Goal: Task Accomplishment & Management: Use online tool/utility

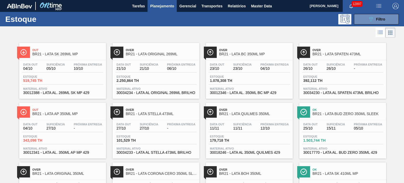
click at [360, 20] on button "089F7B8B-B2A5-4AFE-B5C0-19BA573D28AC Filtro" at bounding box center [376, 19] width 45 height 11
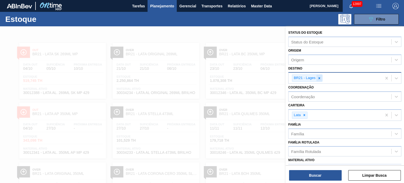
click at [321, 77] on icon at bounding box center [319, 78] width 4 height 4
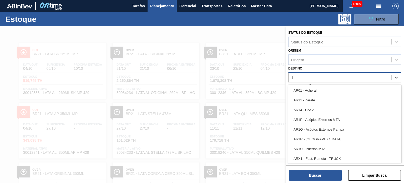
type input "18"
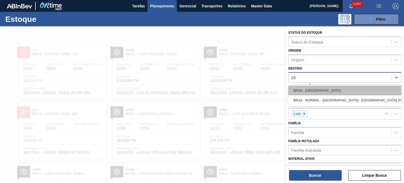
click at [317, 88] on div "BR18 - Pernambuco" at bounding box center [344, 90] width 113 height 10
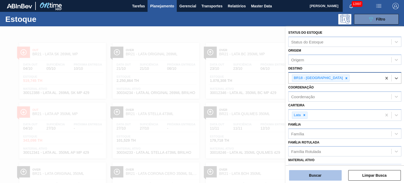
click at [319, 176] on button "Buscar" at bounding box center [315, 175] width 53 height 11
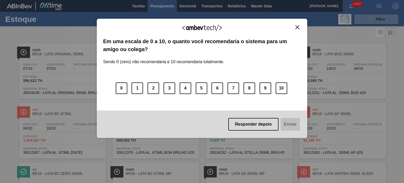
click at [297, 26] on img "Close" at bounding box center [297, 27] width 4 height 4
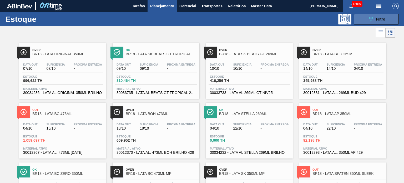
click at [377, 19] on span "Filtro" at bounding box center [380, 19] width 9 height 4
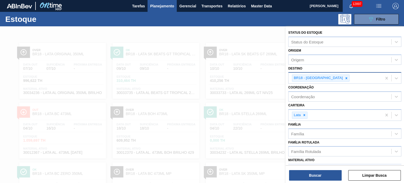
click at [325, 80] on div "BR18 - Pernambuco" at bounding box center [317, 78] width 51 height 7
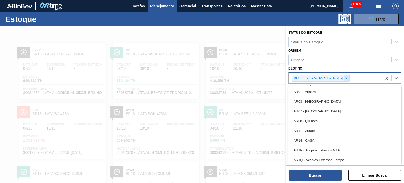
click at [344, 78] on icon at bounding box center [346, 78] width 4 height 4
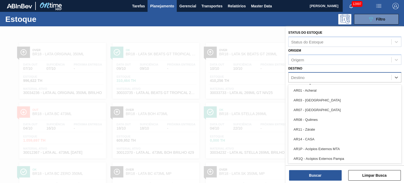
type input "23"
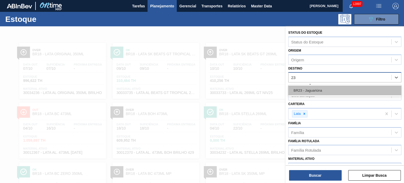
click at [326, 88] on div "BR23 - Jaguariúna" at bounding box center [344, 90] width 113 height 10
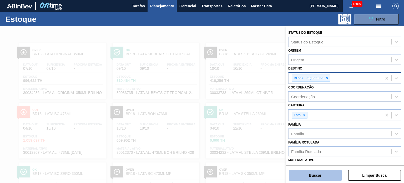
click at [318, 171] on button "Buscar" at bounding box center [315, 175] width 53 height 11
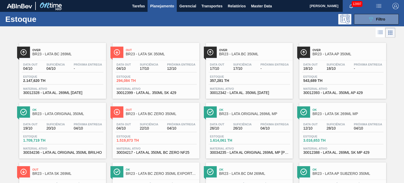
click at [385, 12] on div "Estoque 089F7B8B-B2A5-4AFE-B5C0-19BA573D28AC Filtro" at bounding box center [202, 19] width 404 height 14
click at [385, 17] on button "089F7B8B-B2A5-4AFE-B5C0-19BA573D28AC Filtro" at bounding box center [376, 19] width 45 height 11
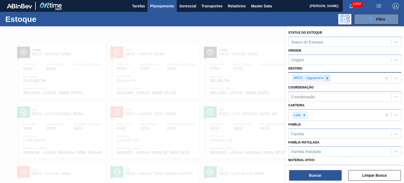
click at [326, 78] on icon at bounding box center [327, 78] width 4 height 4
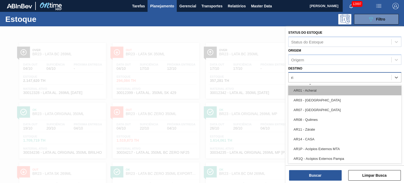
type input "rio"
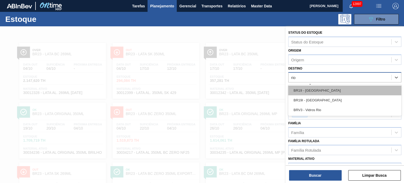
click at [319, 92] on div "BR19 - Nova Rio" at bounding box center [344, 90] width 113 height 10
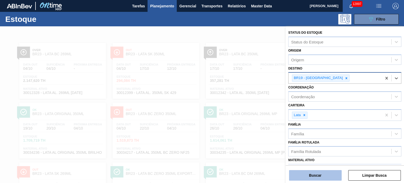
click at [322, 174] on button "Buscar" at bounding box center [315, 175] width 53 height 11
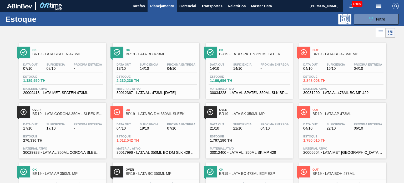
click at [375, 6] on img "button" at bounding box center [378, 6] width 6 height 6
click at [394, 6] on div at bounding box center [202, 91] width 404 height 183
click at [394, 6] on img "button" at bounding box center [395, 6] width 6 height 6
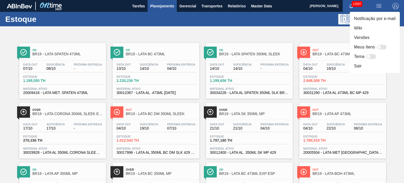
click at [276, 32] on div at bounding box center [202, 91] width 404 height 183
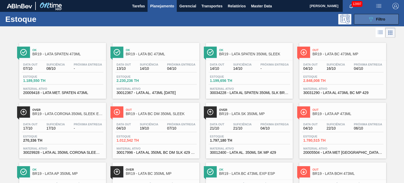
click at [388, 16] on button "089F7B8B-B2A5-4AFE-B5C0-19BA573D28AC Filtro" at bounding box center [376, 19] width 45 height 11
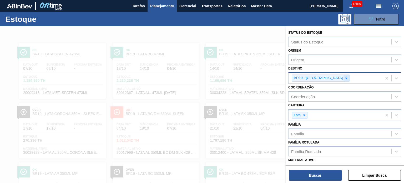
click at [344, 77] on icon at bounding box center [346, 78] width 4 height 4
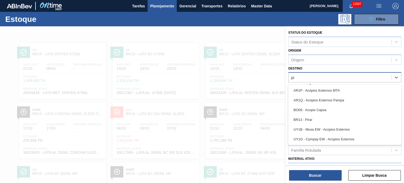
type input "pir"
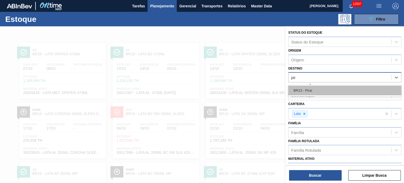
click at [323, 86] on div "BR13 - Piraí" at bounding box center [344, 90] width 113 height 10
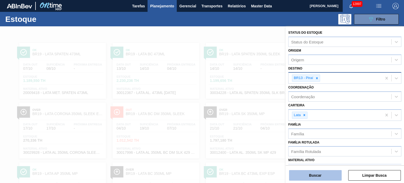
click at [322, 171] on button "Buscar" at bounding box center [315, 175] width 53 height 11
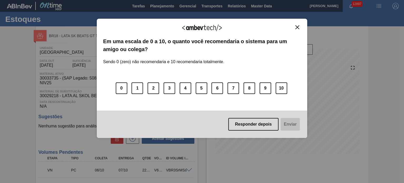
click at [300, 29] on button "Close" at bounding box center [297, 27] width 7 height 4
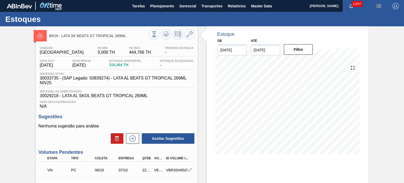
click at [156, 169] on div "V627956" at bounding box center [159, 170] width 12 height 4
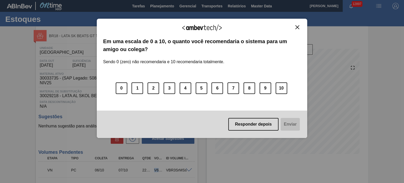
copy div "V627956"
click at [301, 24] on div "Agradecemos seu feedback! Em uma escala de 0 a 10, o quanto você recomendaria o…" at bounding box center [202, 78] width 210 height 119
click at [299, 25] on button "Close" at bounding box center [297, 27] width 7 height 4
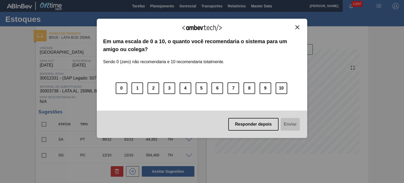
click at [297, 28] on img "Close" at bounding box center [297, 27] width 4 height 4
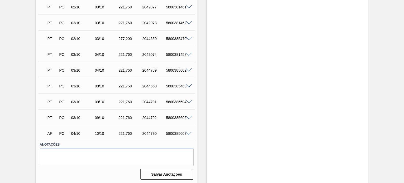
scroll to position [324, 0]
click at [181, 134] on div "5800385603" at bounding box center [178, 133] width 26 height 4
copy div "5800385603"
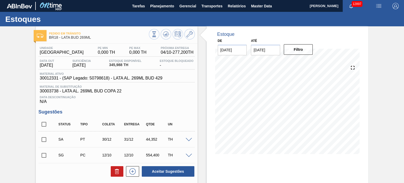
scroll to position [26, 0]
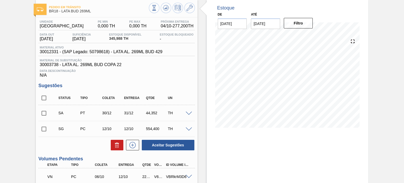
click at [186, 111] on span at bounding box center [189, 113] width 6 height 4
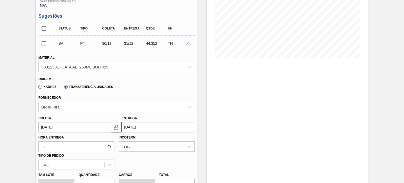
scroll to position [105, 0]
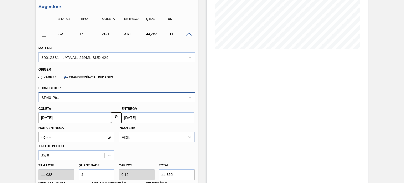
click at [90, 96] on div "BR40-Piraí" at bounding box center [112, 97] width 146 height 8
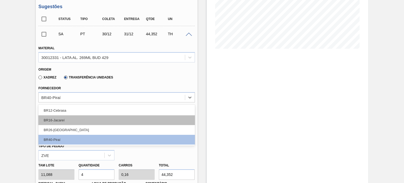
click at [80, 117] on div "BR16-Jacareí" at bounding box center [116, 120] width 156 height 10
type input "30/12/2024"
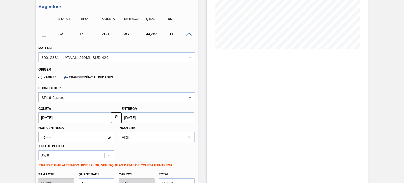
click at [75, 116] on input "30/12/2024" at bounding box center [74, 117] width 73 height 11
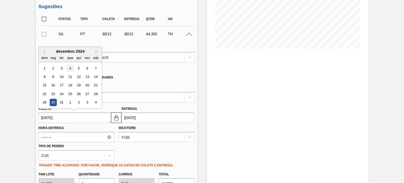
click at [68, 67] on div "4" at bounding box center [70, 68] width 7 height 7
type input "04/12/2024"
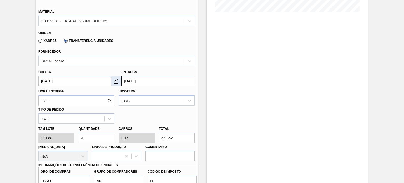
scroll to position [184, 0]
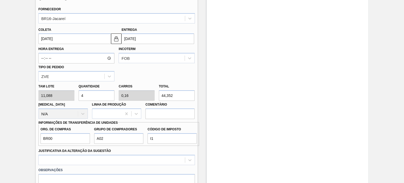
click at [107, 96] on input "4" at bounding box center [97, 95] width 36 height 11
type input "40"
type input "1,6"
type input "443,52"
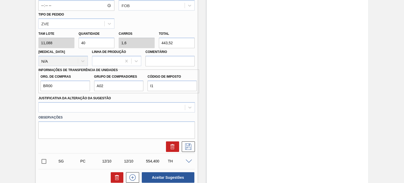
drag, startPoint x: 105, startPoint y: 42, endPoint x: 46, endPoint y: 49, distance: 59.8
click at [46, 49] on div "Tam lote 11,088 Quantidade 40 Carros 1,6 Total 443,52 Doca N/A Linha de Produçã…" at bounding box center [116, 48] width 160 height 38
type input "2"
type input "0,08"
type input "22,176"
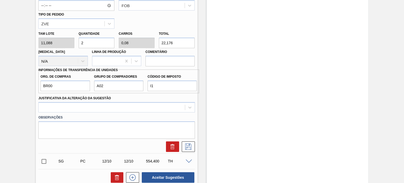
type input "20"
type input "0,8"
type input "221,76"
type input "2"
type input "0,08"
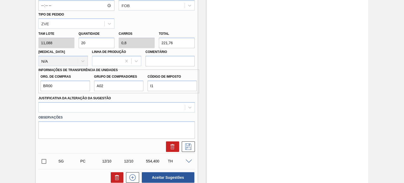
type input "22,176"
type input "0"
type input "4"
type input "0,16"
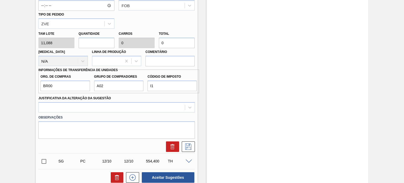
type input "44,352"
type input "40"
type input "1,6"
type input "443,52"
type input "4"
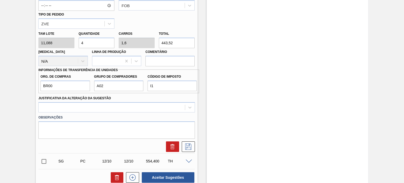
type input "0,16"
type input "44,352"
type input "0"
type input "2"
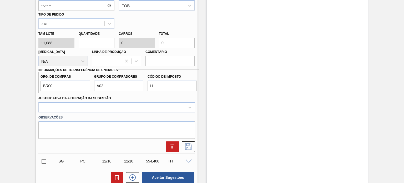
type input "0,08"
type input "22,176"
type input "20"
type input "0,8"
type input "221,76"
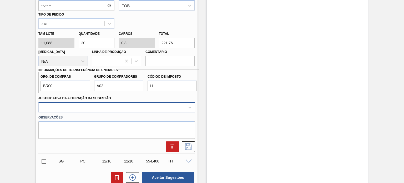
type input "20"
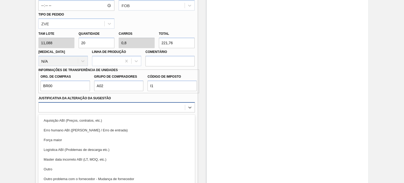
click at [158, 105] on div "option Aquisição ABI (Preços, contratos, etc.) focused, 1 of 18. 18 results ava…" at bounding box center [116, 107] width 156 height 10
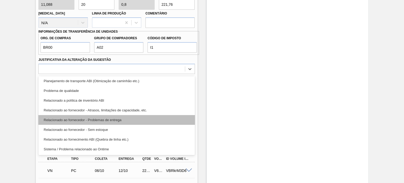
scroll to position [0, 0]
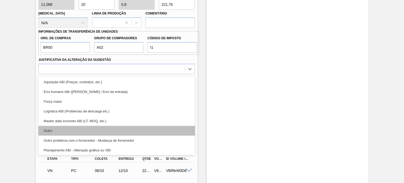
click at [122, 129] on div "Outro" at bounding box center [116, 131] width 156 height 10
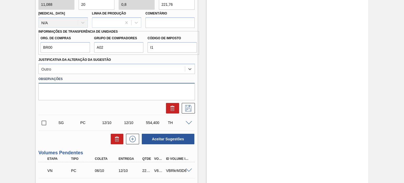
click at [113, 98] on textarea at bounding box center [116, 91] width 156 height 17
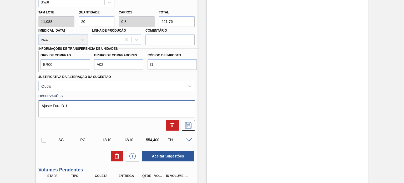
scroll to position [249, 0]
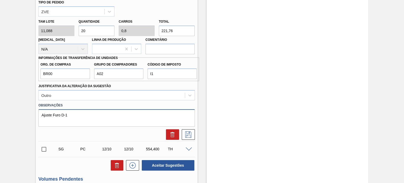
drag, startPoint x: 83, startPoint y: 111, endPoint x: 27, endPoint y: 114, distance: 55.6
click at [27, 114] on div "Pedido em Trânsito BR18 - LATA BUD 269ML Unidade Pernambuco PE MIN 0,000 TH PE …" at bounding box center [202, 140] width 404 height 724
type textarea "Ajuste Furo D-1"
click at [188, 132] on icon at bounding box center [188, 134] width 3 height 4
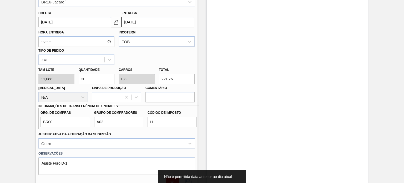
scroll to position [196, 0]
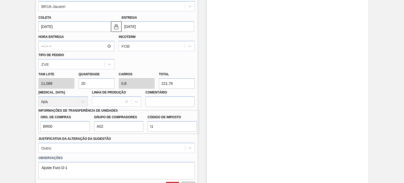
click at [69, 24] on input "04/12/2024" at bounding box center [74, 26] width 73 height 11
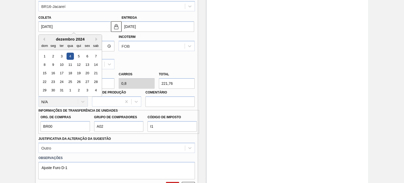
click at [93, 39] on div "dezembro 2024" at bounding box center [70, 39] width 63 height 4
click at [95, 38] on button "Next Month" at bounding box center [97, 39] width 4 height 4
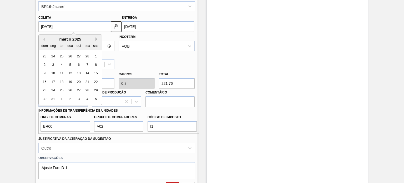
click at [95, 38] on button "Next Month" at bounding box center [97, 39] width 4 height 4
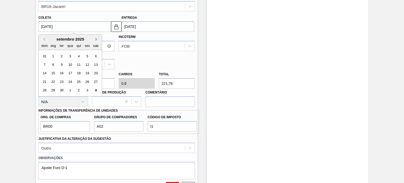
click at [95, 38] on button "Next Month" at bounding box center [97, 39] width 4 height 4
click at [94, 55] on div "4" at bounding box center [95, 56] width 7 height 7
type input "[DATE]"
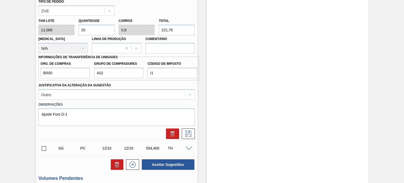
scroll to position [275, 0]
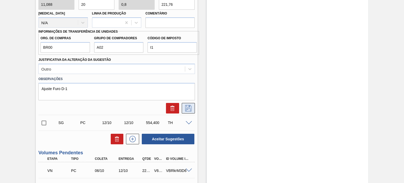
click at [185, 108] on icon at bounding box center [188, 108] width 8 height 6
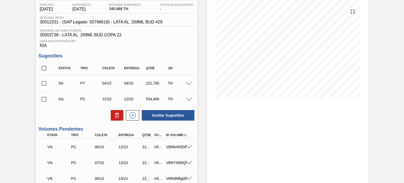
scroll to position [65, 0]
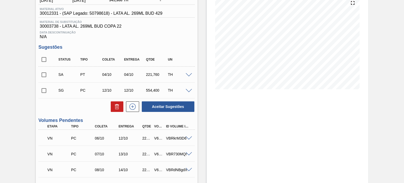
click at [187, 89] on span at bounding box center [189, 91] width 6 height 4
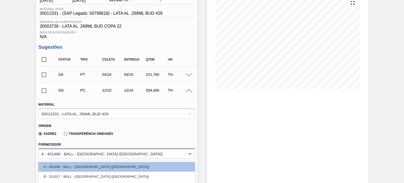
click at [90, 152] on div "option A - 451466 - BALL - RECIFE (PE) focused, 1 of 3. 3 results available. Us…" at bounding box center [116, 153] width 156 height 10
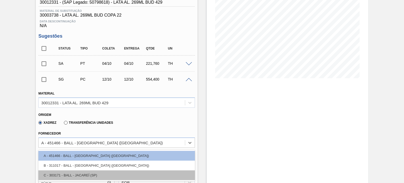
click at [89, 175] on div "C - 303171 - BALL - JACAREÍ (SP)" at bounding box center [116, 175] width 156 height 10
type input "[DATE]"
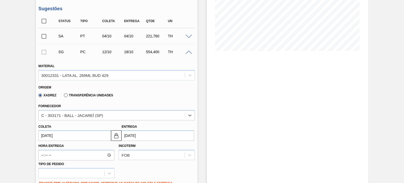
scroll to position [128, 0]
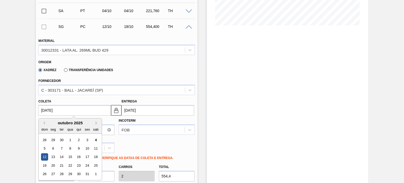
click at [72, 109] on input "12/10/2025" at bounding box center [74, 110] width 73 height 11
click at [95, 139] on div "4" at bounding box center [95, 139] width 7 height 7
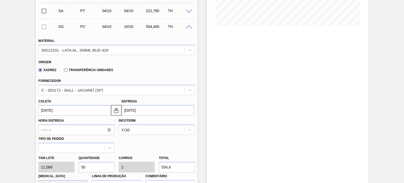
type input "[DATE]"
type input "10/10/2025"
click at [58, 167] on div "Tam lote 11,088 Quantidade 50 Carros 2 Total 554,4 Doca N/A Linha de Produção C…" at bounding box center [116, 172] width 160 height 38
type input "2"
type input "0,08"
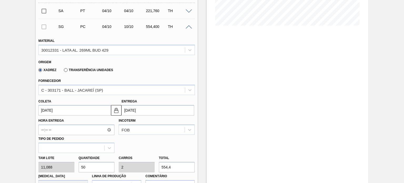
type input "22,176"
type input "20"
type input "0,8"
type input "221,76"
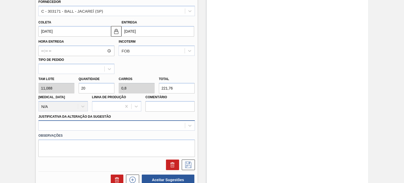
type input "20"
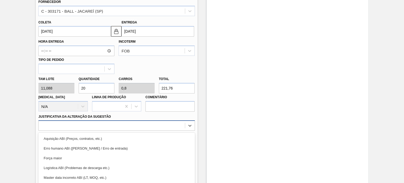
click at [76, 129] on div "option Força maior focused, 3 of 18. 18 results available. Use Up and Down to c…" at bounding box center [116, 125] width 156 height 10
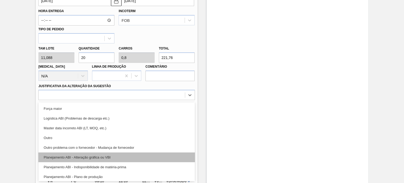
scroll to position [26, 0]
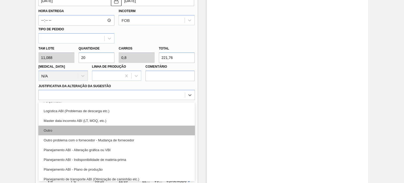
click at [68, 131] on div "Outro" at bounding box center [116, 130] width 156 height 10
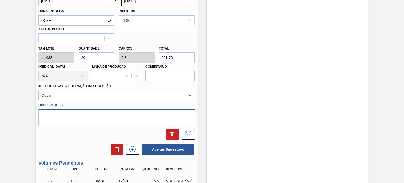
click at [80, 122] on textarea at bounding box center [116, 117] width 156 height 17
paste textarea "Ajuste Furo D-1"
type textarea "Ajuste Furo D-1"
click at [183, 135] on button at bounding box center [188, 134] width 13 height 11
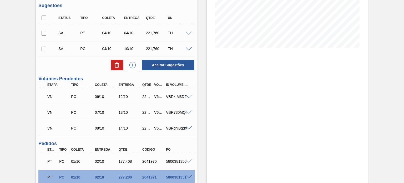
scroll to position [80, 0]
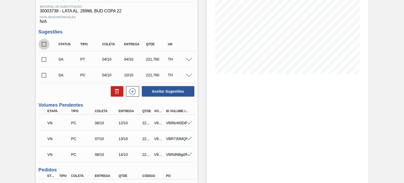
click at [43, 43] on input "checkbox" at bounding box center [43, 44] width 11 height 11
checkbox input "true"
click at [186, 60] on span at bounding box center [189, 60] width 6 height 4
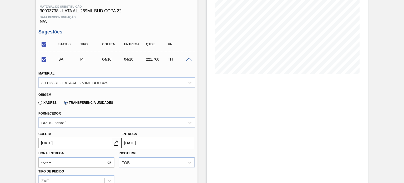
click at [40, 104] on label "Xadrez" at bounding box center [47, 103] width 18 height 4
click at [38, 104] on input "Xadrez" at bounding box center [38, 104] width 0 height 0
checkbox input "false"
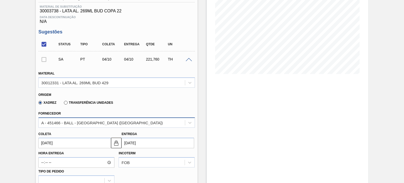
click at [72, 123] on div "A - 451466 - BALL - RECIFE (PE)" at bounding box center [101, 122] width 121 height 4
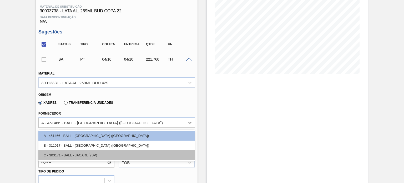
click at [79, 153] on div "C - 303171 - BALL - JACAREÍ (SP)" at bounding box center [116, 155] width 156 height 10
type input "10/10/2025"
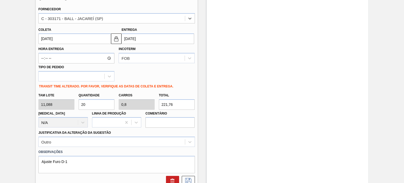
scroll to position [185, 0]
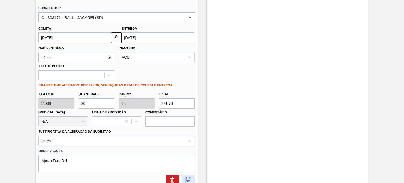
click at [188, 180] on icon at bounding box center [188, 180] width 8 height 6
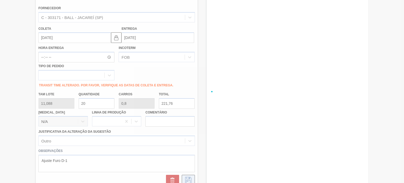
checkbox input "true"
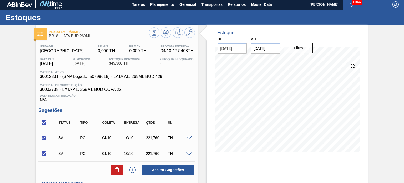
scroll to position [1, 0]
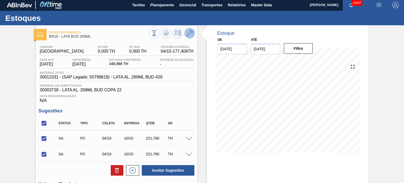
click at [187, 38] on button at bounding box center [189, 33] width 11 height 11
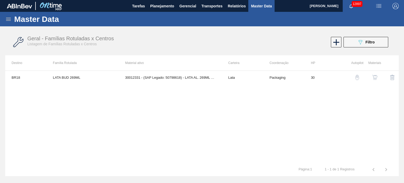
click at [372, 78] on img "button" at bounding box center [374, 77] width 5 height 5
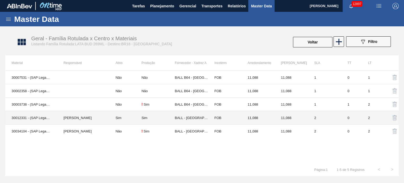
click at [116, 119] on td "Sim" at bounding box center [125, 117] width 32 height 13
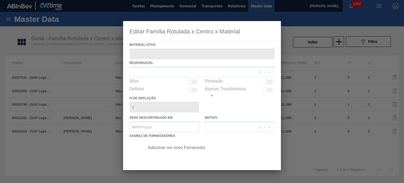
type ativo "30012331 - (SAP Legado: 50798618) - LATA AL. 269ML BUD 429"
checkbox input "true"
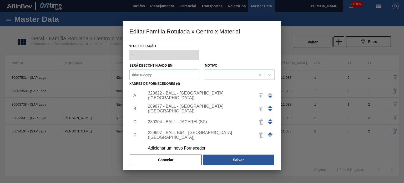
scroll to position [53, 0]
click at [186, 123] on div "280304 - BALL - JACAREÍ (SP)" at bounding box center [199, 121] width 103 height 5
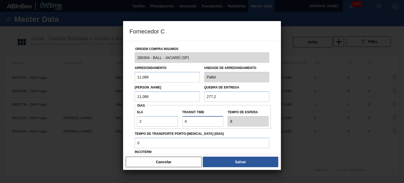
click at [161, 122] on div "SLA 2 Transit Time Tempo de espera 8" at bounding box center [203, 116] width 136 height 19
type input "5"
type input "7"
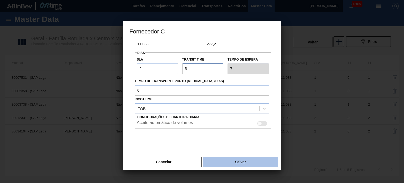
type input "5"
click at [230, 162] on button "Salvar" at bounding box center [240, 161] width 75 height 11
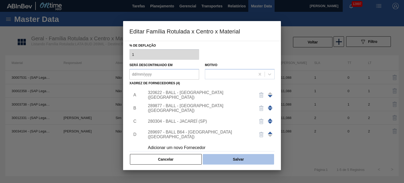
click at [232, 160] on button "Salvar" at bounding box center [238, 159] width 71 height 11
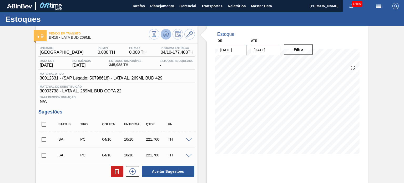
click at [165, 34] on icon at bounding box center [166, 34] width 6 height 6
click at [186, 140] on span at bounding box center [189, 140] width 6 height 4
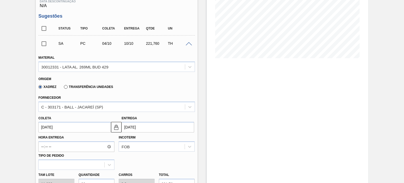
scroll to position [105, 0]
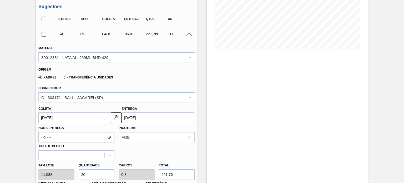
click at [74, 118] on input "[DATE]" at bounding box center [74, 117] width 73 height 11
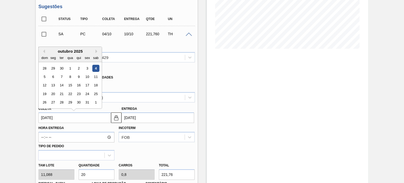
click at [95, 65] on div "4" at bounding box center [95, 68] width 7 height 7
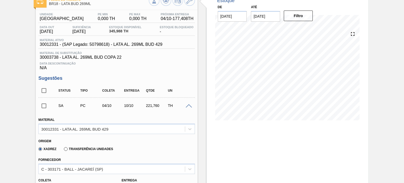
scroll to position [79, 0]
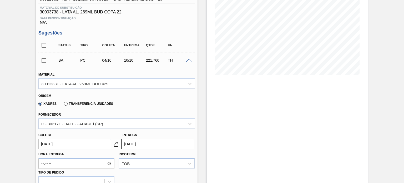
click at [45, 46] on input "checkbox" at bounding box center [43, 45] width 11 height 11
checkbox input "true"
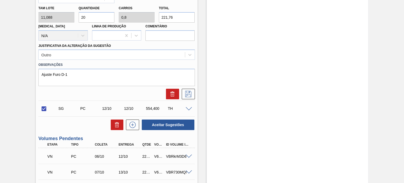
scroll to position [263, 0]
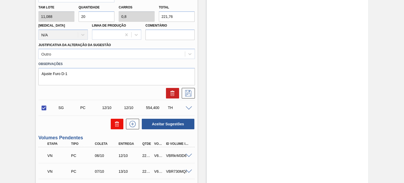
click at [117, 124] on icon at bounding box center [117, 124] width 6 height 6
checkbox input "false"
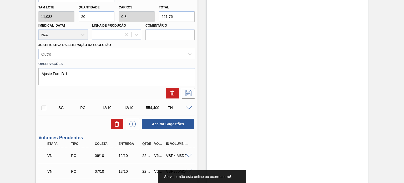
click at [43, 105] on input "checkbox" at bounding box center [43, 107] width 11 height 11
checkbox input "true"
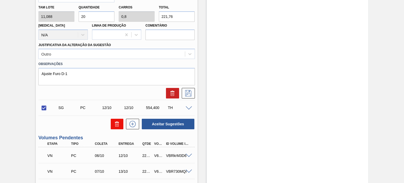
click at [114, 123] on icon at bounding box center [117, 124] width 6 height 6
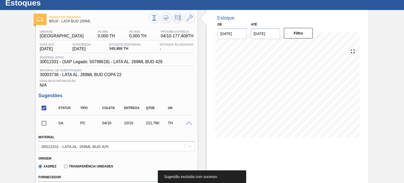
scroll to position [0, 0]
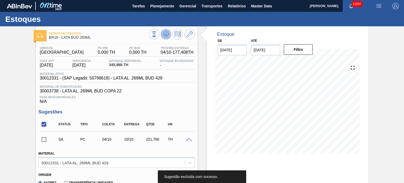
click at [167, 35] on icon at bounding box center [166, 34] width 6 height 6
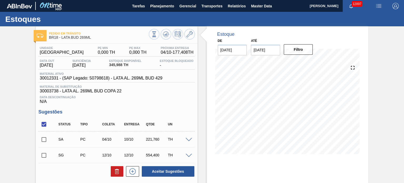
click at [44, 124] on input "checkbox" at bounding box center [43, 124] width 11 height 11
drag, startPoint x: 44, startPoint y: 124, endPoint x: 49, endPoint y: 129, distance: 7.3
click at [44, 124] on input "checkbox" at bounding box center [43, 124] width 11 height 11
checkbox input "true"
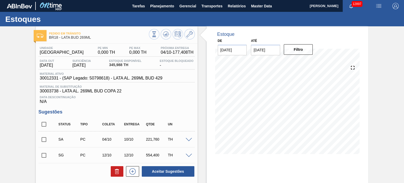
checkbox input "true"
click at [116, 172] on icon at bounding box center [117, 171] width 6 height 6
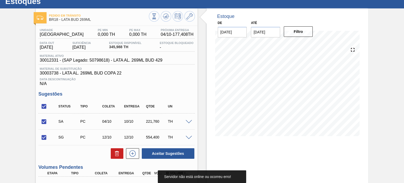
scroll to position [26, 0]
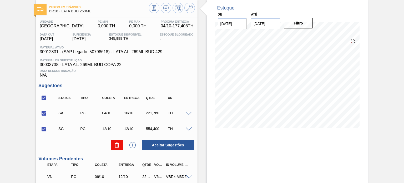
click at [118, 143] on icon at bounding box center [117, 143] width 4 height 1
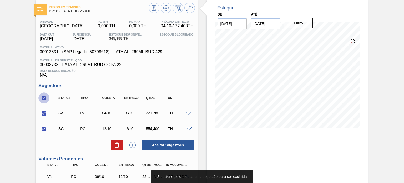
click at [42, 97] on input "checkbox" at bounding box center [43, 97] width 11 height 11
checkbox input "false"
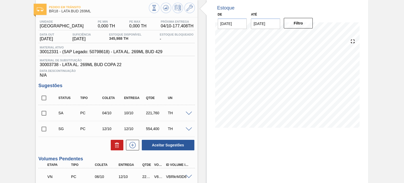
click at [42, 97] on input "checkbox" at bounding box center [43, 97] width 11 height 11
checkbox input "true"
click at [116, 144] on icon at bounding box center [117, 145] width 6 height 6
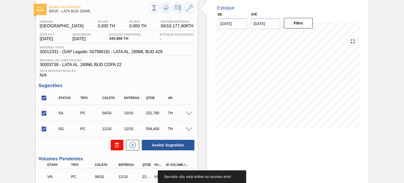
click at [116, 144] on icon at bounding box center [117, 145] width 6 height 6
click at [45, 114] on input "checkbox" at bounding box center [43, 113] width 11 height 11
checkbox input "false"
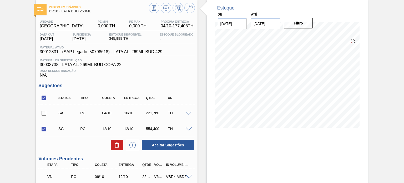
click at [43, 129] on input "checkbox" at bounding box center [43, 128] width 11 height 11
checkbox input "false"
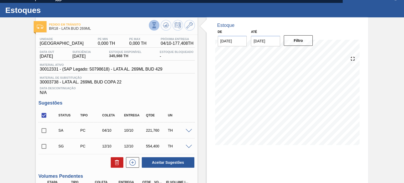
scroll to position [0, 0]
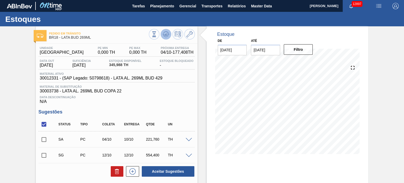
click at [163, 33] on icon at bounding box center [166, 34] width 6 height 6
click at [186, 141] on div "TH" at bounding box center [178, 139] width 24 height 4
click at [42, 139] on input "checkbox" at bounding box center [43, 139] width 11 height 11
checkbox input "true"
click at [115, 171] on icon at bounding box center [117, 171] width 6 height 6
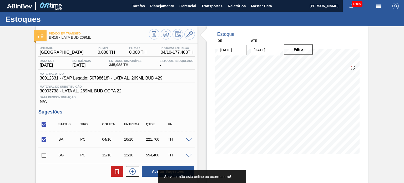
click at [40, 156] on input "checkbox" at bounding box center [43, 155] width 11 height 11
checkbox input "true"
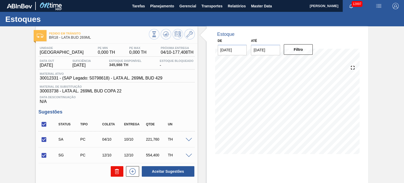
click at [112, 171] on button at bounding box center [117, 171] width 13 height 11
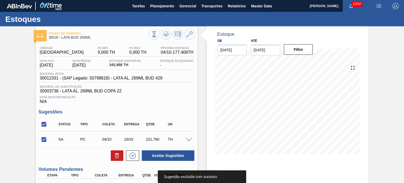
click at [169, 30] on div at bounding box center [172, 35] width 46 height 12
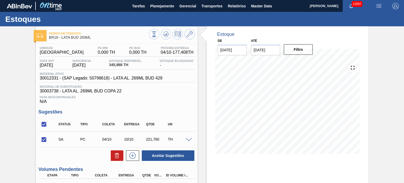
click at [188, 139] on span at bounding box center [189, 140] width 6 height 4
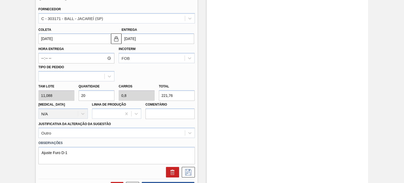
scroll to position [263, 0]
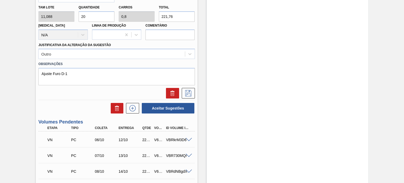
click at [176, 85] on div at bounding box center [116, 91] width 160 height 13
click at [174, 91] on icon at bounding box center [172, 93] width 6 height 6
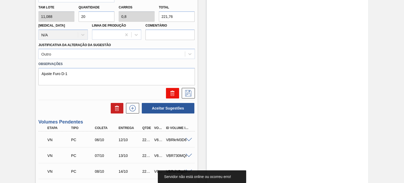
click at [177, 90] on button at bounding box center [172, 93] width 13 height 11
click at [192, 96] on button at bounding box center [188, 93] width 13 height 11
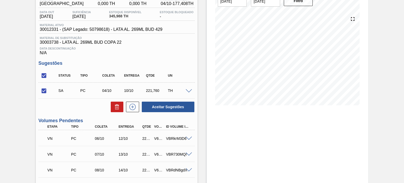
scroll to position [26, 0]
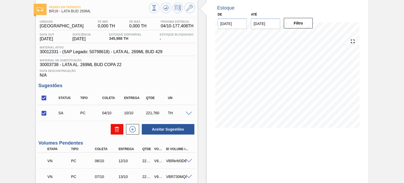
click at [120, 126] on button at bounding box center [117, 129] width 13 height 11
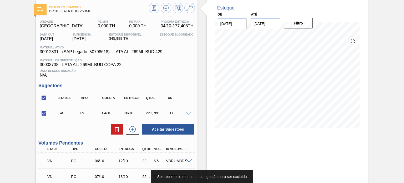
click at [46, 99] on input "checkbox" at bounding box center [43, 97] width 11 height 11
checkbox input "false"
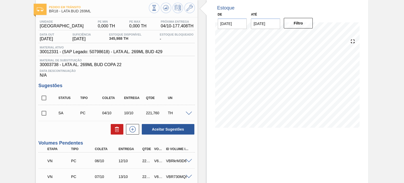
click at [46, 99] on input "checkbox" at bounding box center [43, 97] width 11 height 11
checkbox input "true"
click at [119, 128] on icon at bounding box center [117, 129] width 6 height 6
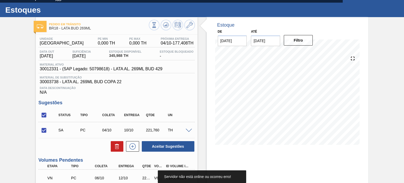
scroll to position [0, 0]
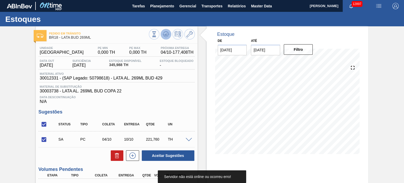
click at [167, 33] on icon at bounding box center [166, 34] width 6 height 6
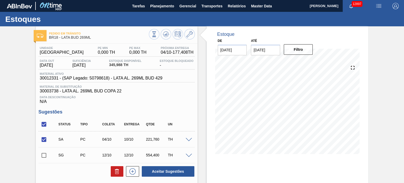
scroll to position [26, 0]
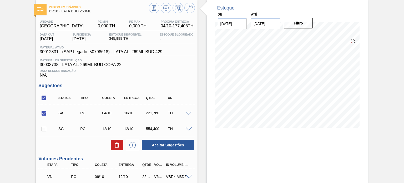
click at [186, 129] on span at bounding box center [189, 129] width 6 height 4
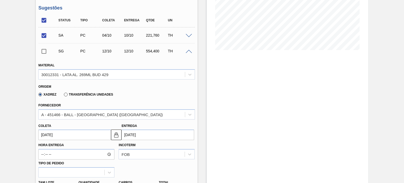
scroll to position [131, 0]
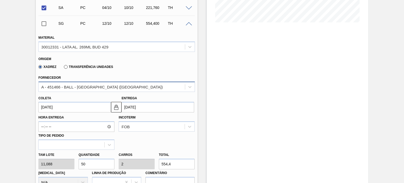
click at [103, 86] on div "A - 451466 - BALL - RECIFE (PE)" at bounding box center [112, 87] width 146 height 8
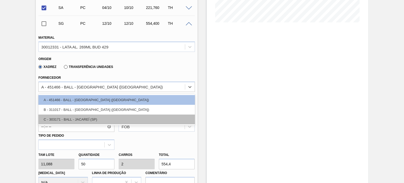
click at [88, 121] on div "C - 303171 - BALL - JACAREÍ (SP)" at bounding box center [116, 119] width 156 height 10
type input "17/10/2025"
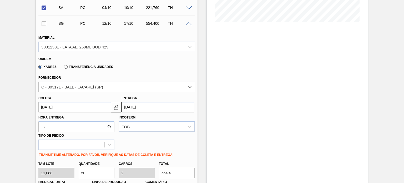
click at [73, 109] on input "12/10/2025" at bounding box center [74, 107] width 73 height 11
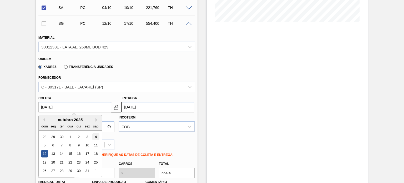
click at [94, 135] on div "4" at bounding box center [95, 136] width 7 height 7
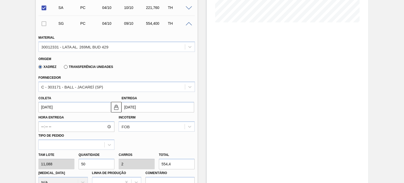
type input "[DATE]"
type input "09/10/2025"
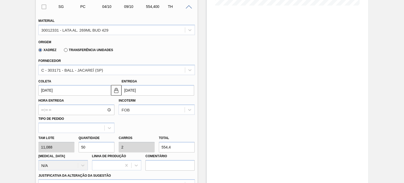
scroll to position [158, 0]
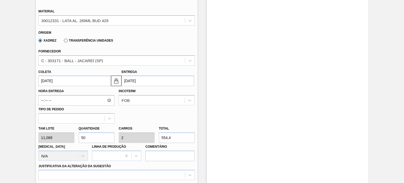
drag, startPoint x: 96, startPoint y: 138, endPoint x: 54, endPoint y: 143, distance: 42.0
click at [54, 143] on div "Tam lote 11,088 Quantidade 50 Carros 2 Total 554,4 Doca N/A Linha de Produção C…" at bounding box center [116, 142] width 160 height 38
type input "4"
type input "0,16"
type input "44,352"
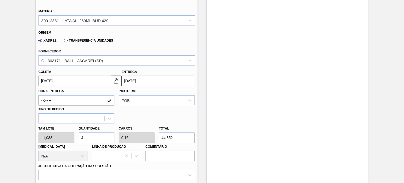
type input "40"
type input "1,6"
type input "443,52"
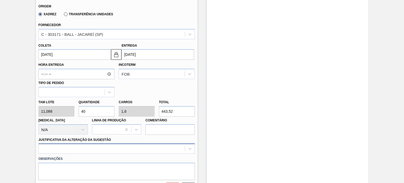
type input "40"
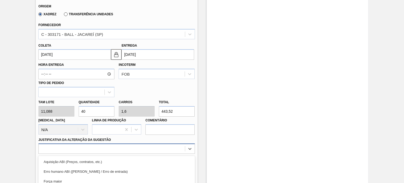
click at [73, 145] on div "option Master data incorreto ABI (LT, MOQ, etc.) focused, 5 of 18. 18 results a…" at bounding box center [116, 148] width 156 height 10
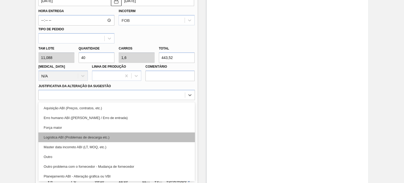
scroll to position [53, 0]
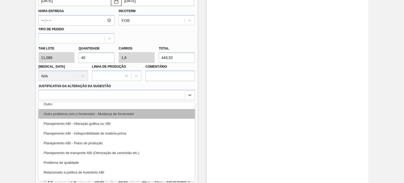
click at [82, 113] on div "Outro problema com o fornecedor - Mudança de fornecedor" at bounding box center [116, 114] width 156 height 10
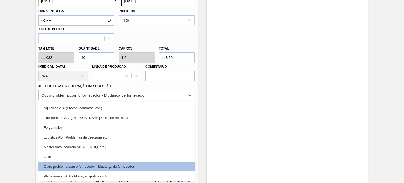
click at [111, 93] on div "Outro problema com o fornecedor - Mudança de fornecedor" at bounding box center [93, 95] width 104 height 4
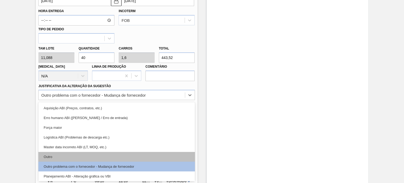
click at [69, 155] on div "Outro" at bounding box center [116, 157] width 156 height 10
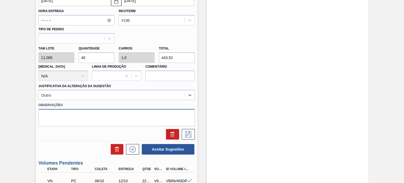
click at [82, 125] on textarea at bounding box center [116, 117] width 156 height 17
paste textarea "Ajuste Furo D-1"
type textarea "Ajuste Furo D-1"
click at [189, 134] on icon at bounding box center [188, 134] width 6 height 6
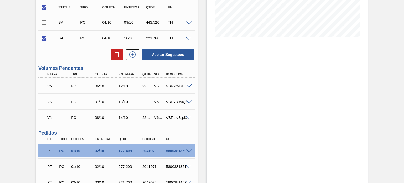
scroll to position [90, 0]
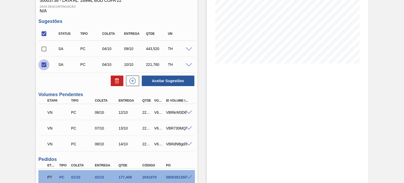
click at [43, 65] on input "checkbox" at bounding box center [43, 64] width 11 height 11
checkbox input "false"
click at [43, 49] on input "checkbox" at bounding box center [43, 48] width 11 height 11
checkbox input "true"
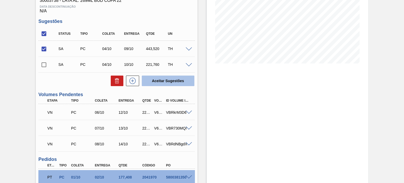
click at [179, 78] on button "Aceitar Sugestões" at bounding box center [168, 80] width 53 height 11
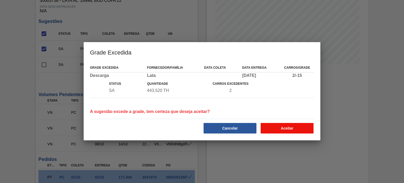
click at [290, 129] on button "Aceitar" at bounding box center [287, 128] width 53 height 11
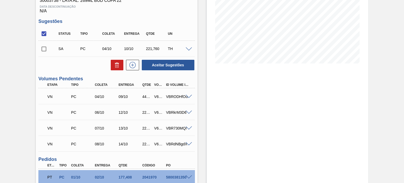
click at [158, 98] on div "V627958" at bounding box center [159, 96] width 12 height 4
copy div "V627958"
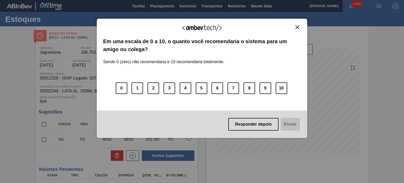
click at [299, 28] on img "Close" at bounding box center [297, 27] width 4 height 4
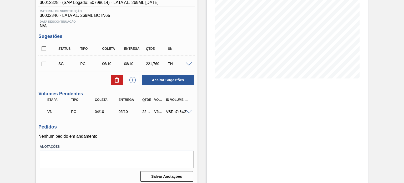
scroll to position [79, 0]
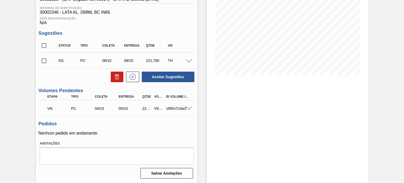
click at [189, 108] on span at bounding box center [189, 108] width 6 height 4
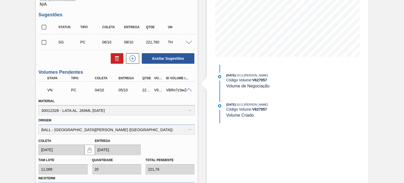
scroll to position [105, 0]
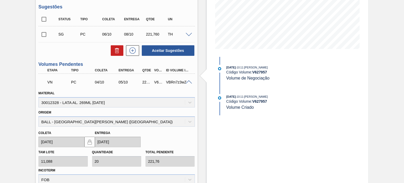
click at [157, 79] on div "VN PC 04/10 05/10 221,760 V627957 VBRn7z3wZ" at bounding box center [115, 81] width 142 height 11
copy div "V627957"
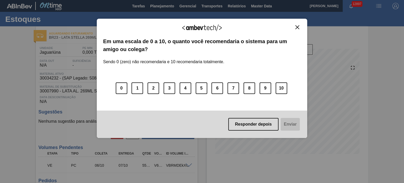
click at [299, 26] on img "Close" at bounding box center [297, 27] width 4 height 4
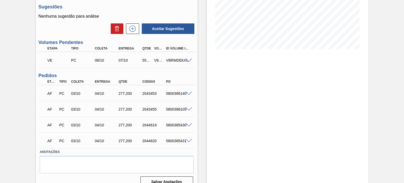
scroll to position [105, 0]
click at [188, 140] on span at bounding box center [189, 141] width 6 height 4
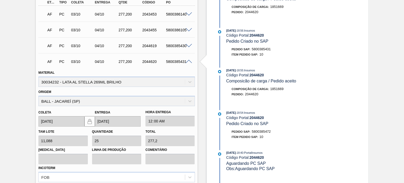
scroll to position [237, 0]
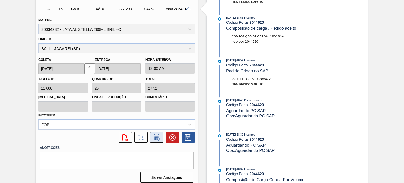
click at [155, 135] on icon at bounding box center [157, 137] width 8 height 6
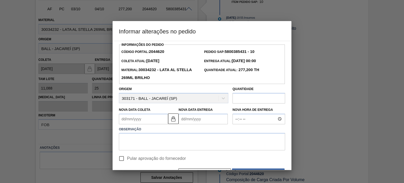
click at [146, 121] on Coleta2044620 "Nova Data Coleta" at bounding box center [143, 119] width 49 height 11
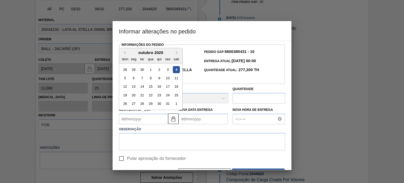
click at [176, 69] on div "4" at bounding box center [176, 69] width 7 height 7
type Coleta2044620 "[DATE]"
type Entrega2044620 "05/10/2025"
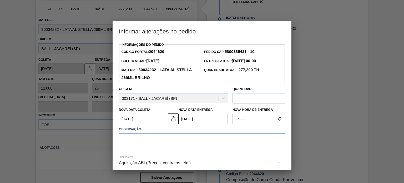
click at [155, 141] on textarea at bounding box center [202, 141] width 166 height 17
paste textarea "5800385431"
type textarea "Furo D-1"
click at [247, 103] on input "text" at bounding box center [258, 98] width 53 height 11
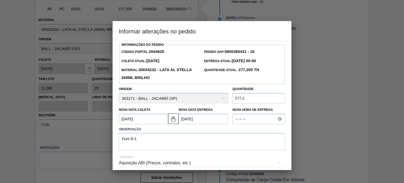
scroll to position [36, 0]
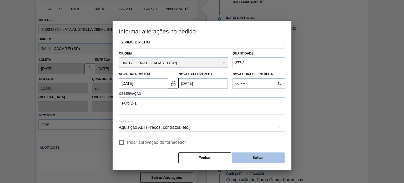
type input "277,2"
click at [255, 155] on button "Salvar" at bounding box center [258, 157] width 53 height 11
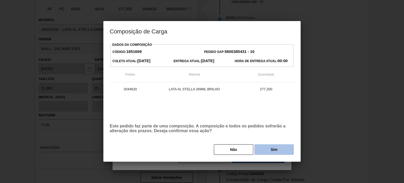
click at [268, 148] on button "Sim" at bounding box center [273, 149] width 39 height 11
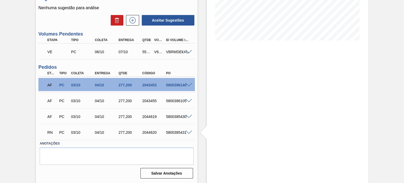
scroll to position [113, 0]
click at [186, 116] on span at bounding box center [189, 117] width 6 height 4
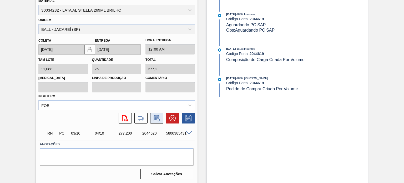
click at [155, 116] on icon at bounding box center [157, 118] width 6 height 6
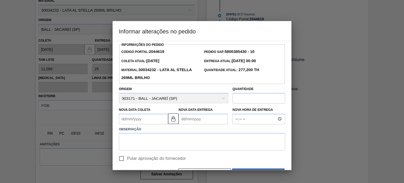
click at [143, 119] on Coleta2044619 "Nova Data Coleta" at bounding box center [143, 119] width 49 height 11
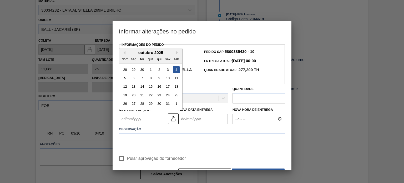
click at [176, 68] on div "4" at bounding box center [176, 69] width 7 height 7
type Coleta2044619 "[DATE]"
type Entrega2044619 "05/10/2025"
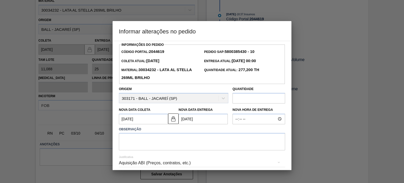
click at [254, 98] on input "text" at bounding box center [258, 98] width 53 height 11
type input "277,2"
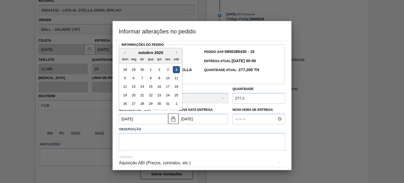
click at [194, 133] on label "Observação" at bounding box center [202, 129] width 166 height 8
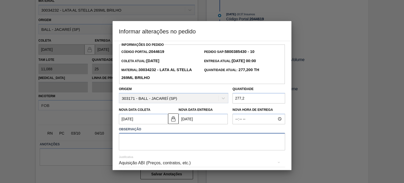
click at [195, 147] on textarea at bounding box center [202, 141] width 166 height 17
paste textarea "5800385430"
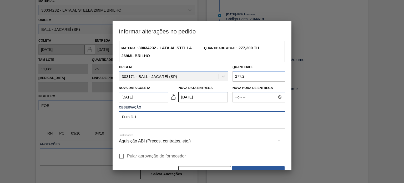
scroll to position [36, 0]
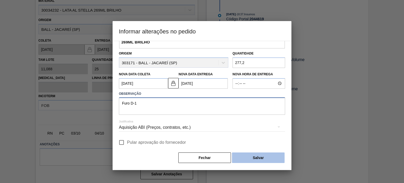
type textarea "Furo D-1"
click at [251, 158] on button "Salvar" at bounding box center [258, 157] width 53 height 11
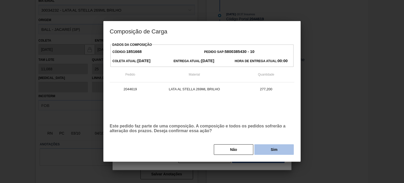
click at [285, 146] on button "Sim" at bounding box center [273, 149] width 39 height 11
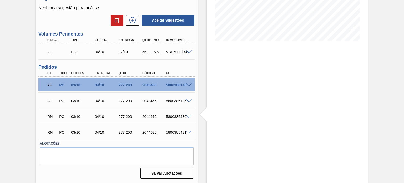
scroll to position [113, 0]
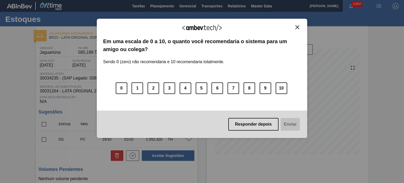
click at [296, 29] on img "Close" at bounding box center [297, 27] width 4 height 4
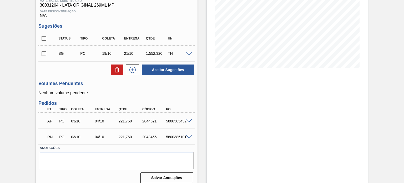
scroll to position [90, 0]
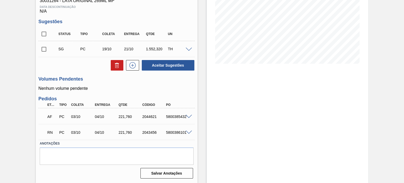
click at [189, 117] on span at bounding box center [189, 117] width 6 height 4
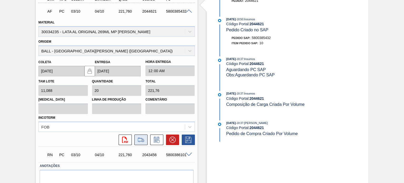
click at [138, 138] on icon at bounding box center [141, 139] width 8 height 6
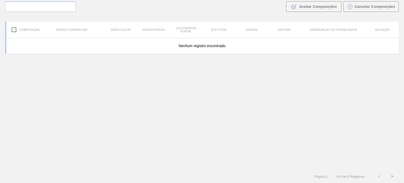
scroll to position [38, 0]
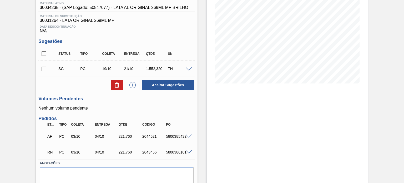
scroll to position [90, 0]
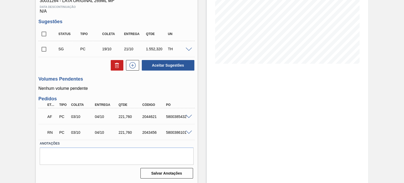
click at [187, 116] on span at bounding box center [189, 117] width 6 height 4
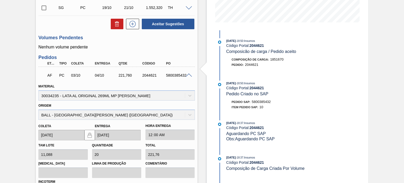
scroll to position [169, 0]
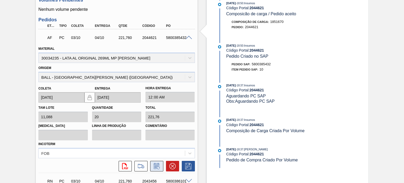
click at [158, 163] on icon at bounding box center [157, 166] width 8 height 6
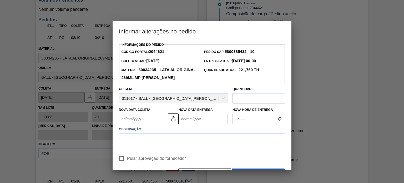
click at [150, 120] on Coleta2044621 "Nova Data Coleta" at bounding box center [143, 119] width 49 height 11
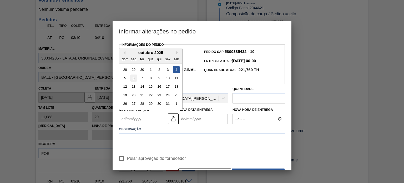
click at [134, 80] on div "6" at bounding box center [133, 77] width 7 height 7
type Coleta2044621 "[DATE]"
type Entrega2044621 "07/10/2025"
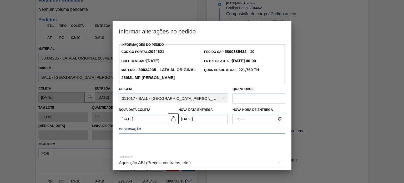
click at [154, 140] on textarea at bounding box center [202, 141] width 166 height 17
type textarea "Furo D-1"
click at [255, 94] on input "text" at bounding box center [258, 98] width 53 height 11
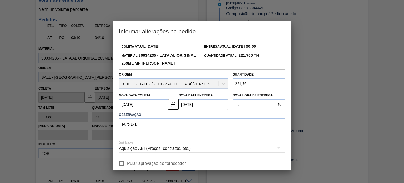
scroll to position [36, 0]
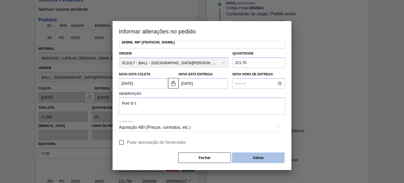
type input "221,76"
click at [253, 156] on button "Salvar" at bounding box center [258, 157] width 53 height 11
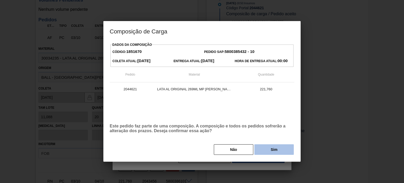
click at [267, 153] on button "Sim" at bounding box center [273, 149] width 39 height 11
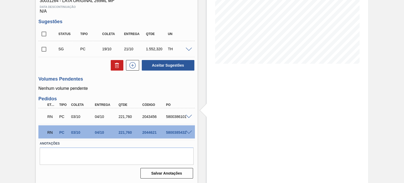
scroll to position [90, 0]
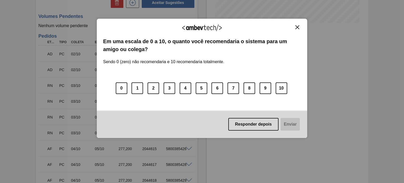
scroll to position [131, 0]
click at [299, 28] on img "Close" at bounding box center [297, 27] width 4 height 4
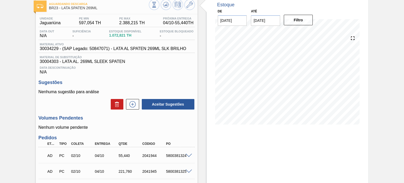
scroll to position [26, 0]
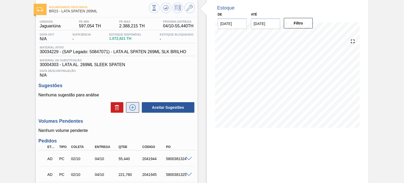
click at [129, 108] on icon at bounding box center [132, 107] width 8 height 6
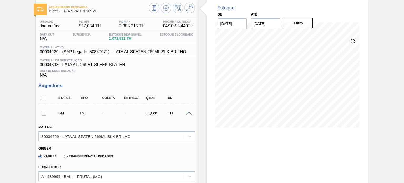
scroll to position [79, 0]
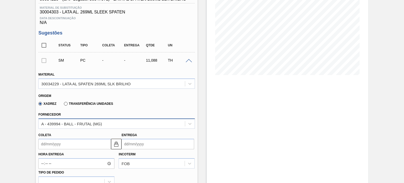
click at [108, 118] on div "A - 439994 - BALL - FRUTAL (MG)" at bounding box center [116, 123] width 156 height 10
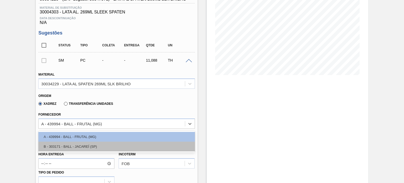
click at [95, 146] on div "B - 303171 - BALL - JACAREÍ (SP)" at bounding box center [116, 146] width 156 height 10
type input "0,04"
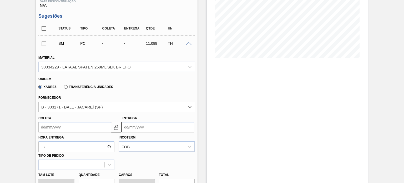
scroll to position [105, 0]
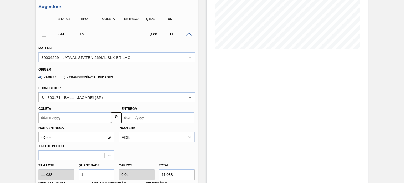
click at [73, 121] on input "Coleta" at bounding box center [74, 117] width 73 height 11
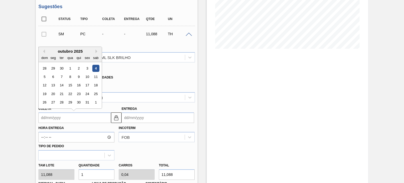
click at [96, 67] on div "4" at bounding box center [95, 68] width 7 height 7
type input "[DATE]"
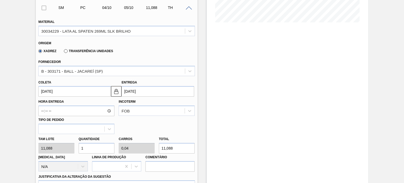
scroll to position [158, 0]
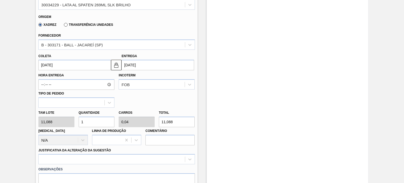
click at [74, 125] on div "Tam lote 11,088 Quantidade 1 Carros 0,04 Total 11,088 Doca N/A Linha de Produçã…" at bounding box center [116, 127] width 160 height 38
type input "2"
type input "0,08"
type input "22,176"
type input "20"
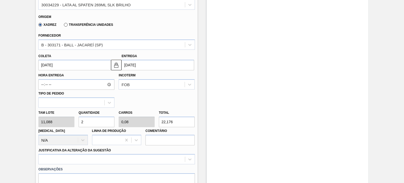
type input "0,8"
type input "221,76"
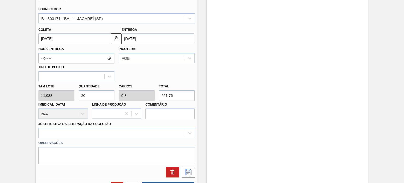
type input "20"
click at [80, 137] on div at bounding box center [116, 133] width 156 height 10
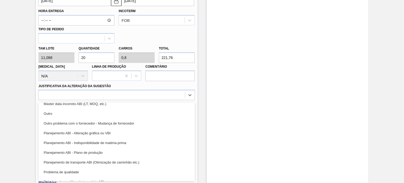
scroll to position [19, 0]
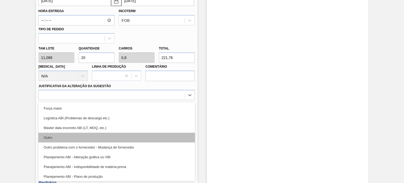
click at [77, 134] on div "Outro" at bounding box center [116, 138] width 156 height 10
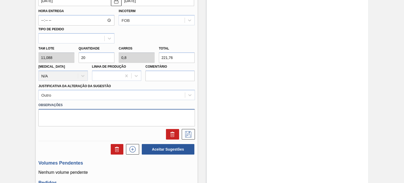
click at [78, 115] on textarea at bounding box center [116, 117] width 156 height 17
type textarea "Ajuste Furo D-1"
click at [186, 135] on icon at bounding box center [188, 134] width 8 height 6
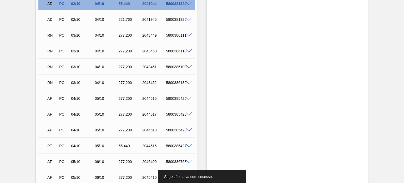
scroll to position [90, 0]
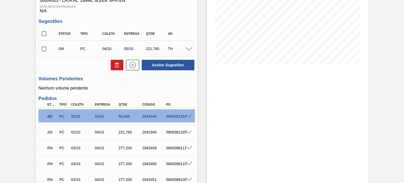
click at [44, 50] on input "checkbox" at bounding box center [43, 48] width 11 height 11
click at [165, 66] on button "Aceitar Sugestões" at bounding box center [168, 65] width 53 height 11
checkbox input "false"
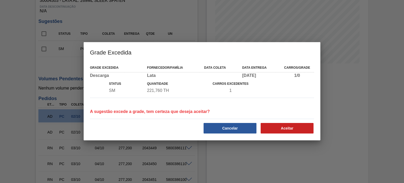
click at [272, 123] on div "Aceitar" at bounding box center [287, 128] width 57 height 12
click at [276, 127] on button "Aceitar" at bounding box center [287, 128] width 53 height 11
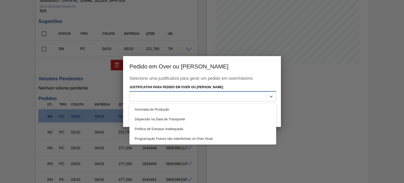
click at [226, 95] on div at bounding box center [198, 96] width 136 height 8
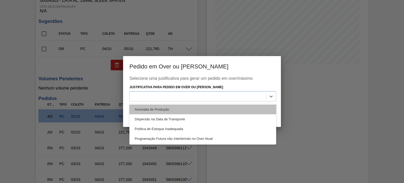
click at [174, 111] on div "Anomalia de Produção" at bounding box center [202, 109] width 147 height 10
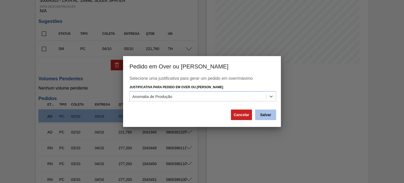
click at [267, 116] on button "Salvar" at bounding box center [265, 114] width 21 height 11
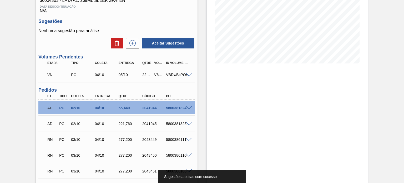
click at [156, 74] on div "V627959" at bounding box center [159, 75] width 12 height 4
click at [156, 75] on div "V627959" at bounding box center [159, 75] width 12 height 4
copy div "V627959"
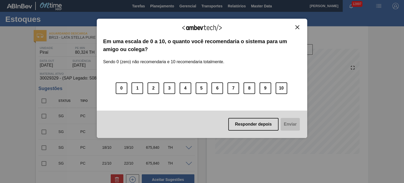
click at [300, 26] on button "Close" at bounding box center [297, 27] width 7 height 4
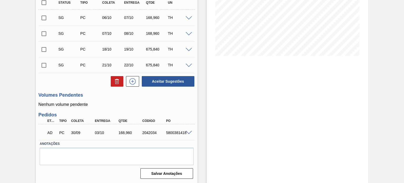
scroll to position [45, 0]
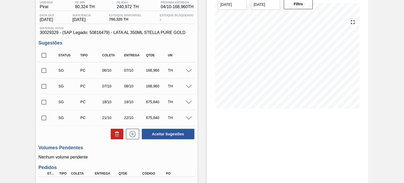
click at [186, 72] on span at bounding box center [189, 71] width 6 height 4
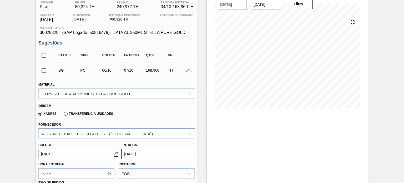
click at [87, 132] on div "A - 323611 - BALL - POUSO ALEGRE ([GEOGRAPHIC_DATA])" at bounding box center [96, 133] width 111 height 4
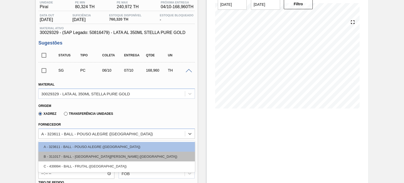
click at [85, 154] on div "B - 311017 - BALL - [GEOGRAPHIC_DATA][PERSON_NAME] ([GEOGRAPHIC_DATA])" at bounding box center [116, 156] width 156 height 10
type input "[DATE]"
type input "0,8"
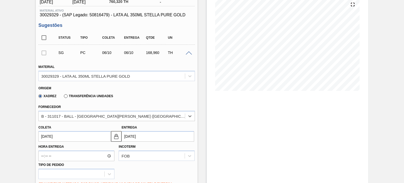
scroll to position [72, 0]
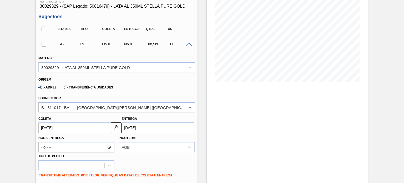
click at [72, 128] on input "[DATE]" at bounding box center [74, 127] width 73 height 11
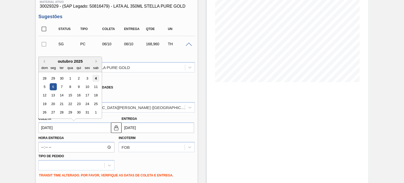
click at [96, 79] on div "4" at bounding box center [95, 78] width 7 height 7
type input "[DATE]"
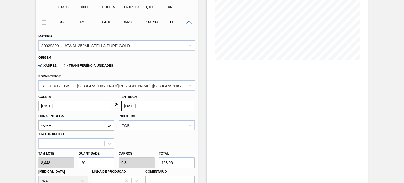
scroll to position [124, 0]
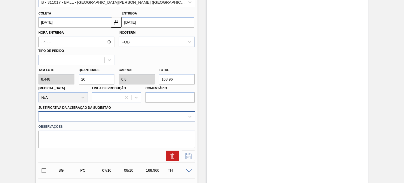
click at [82, 119] on div at bounding box center [116, 116] width 156 height 10
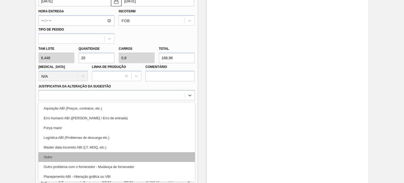
click at [67, 156] on div "Outro" at bounding box center [116, 157] width 156 height 10
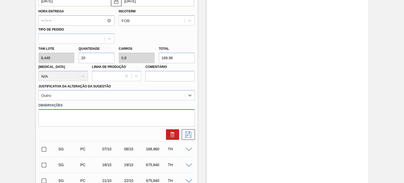
click at [82, 122] on textarea at bounding box center [116, 117] width 156 height 17
type textarea "Ajuste Furo D-1"
click at [188, 132] on icon at bounding box center [188, 134] width 3 height 4
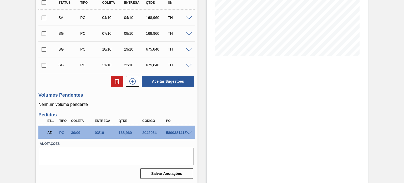
scroll to position [19, 0]
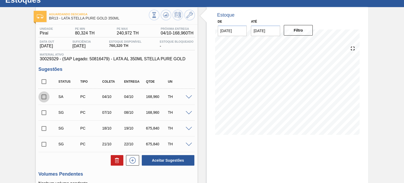
drag, startPoint x: 44, startPoint y: 96, endPoint x: 108, endPoint y: 131, distance: 72.8
click at [44, 97] on input "checkbox" at bounding box center [43, 96] width 11 height 11
click at [158, 157] on button "Aceitar Sugestões" at bounding box center [168, 160] width 53 height 11
checkbox input "false"
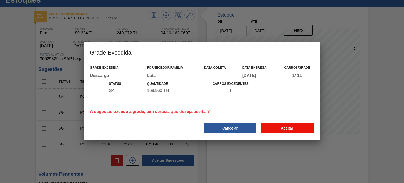
click at [291, 127] on button "Aceitar" at bounding box center [287, 128] width 53 height 11
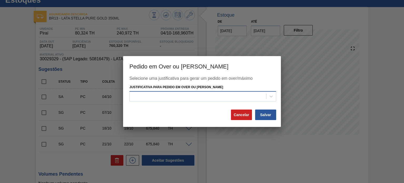
click at [240, 99] on div at bounding box center [198, 96] width 136 height 8
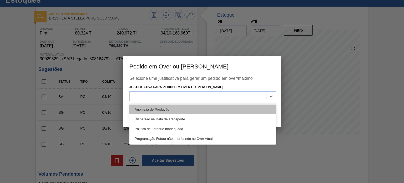
click at [211, 106] on div "Anomalia de Produção" at bounding box center [202, 109] width 147 height 10
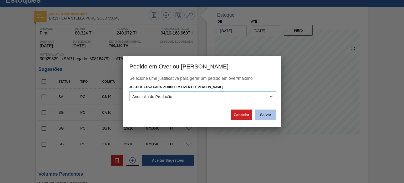
click at [268, 118] on button "Salvar" at bounding box center [265, 114] width 21 height 11
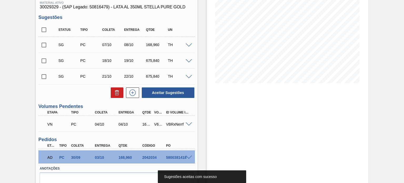
scroll to position [72, 0]
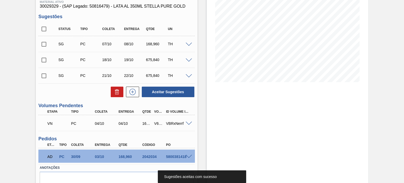
click at [155, 122] on div "V627960" at bounding box center [159, 123] width 12 height 4
copy div "V627960"
